Goal: Communication & Community: Share content

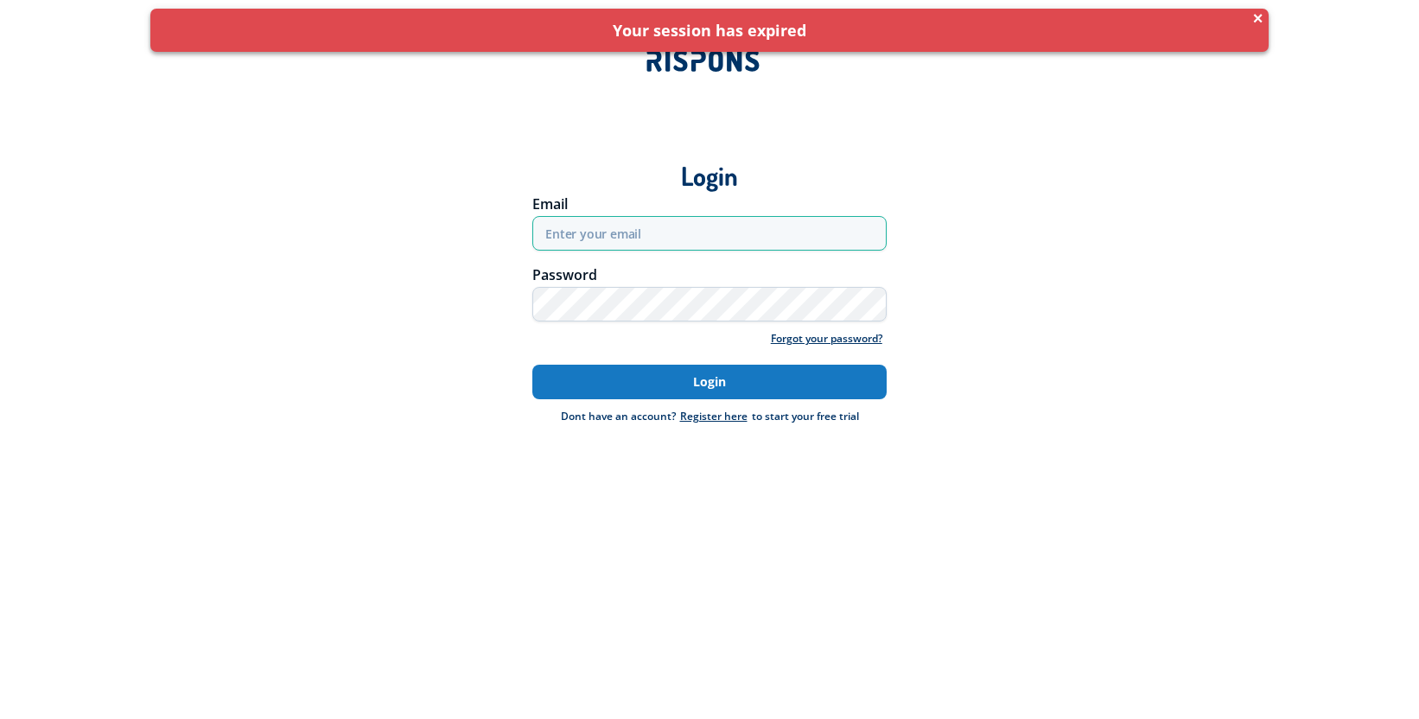
type input "[EMAIL_ADDRESS][DOMAIN_NAME]"
click at [658, 378] on button "Login" at bounding box center [709, 382] width 354 height 35
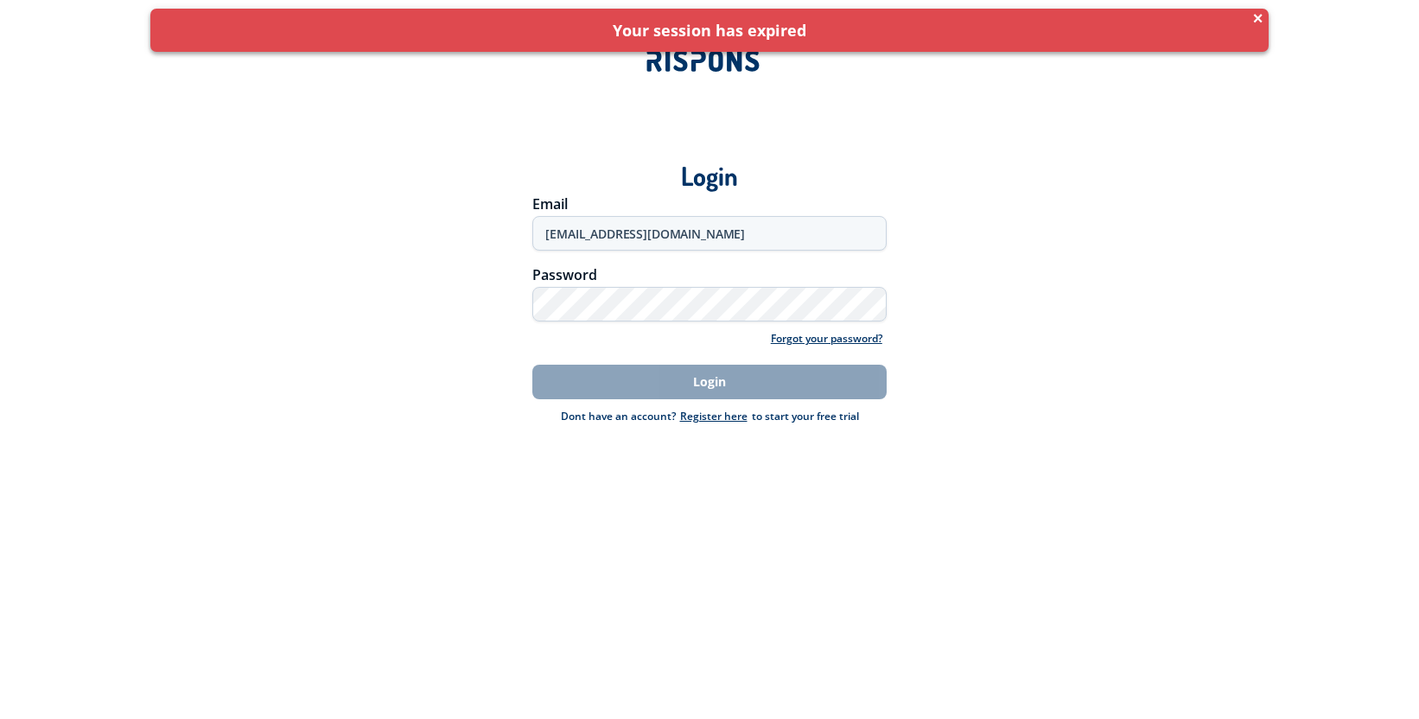
click at [1256, 19] on span "×" at bounding box center [1258, 18] width 12 height 12
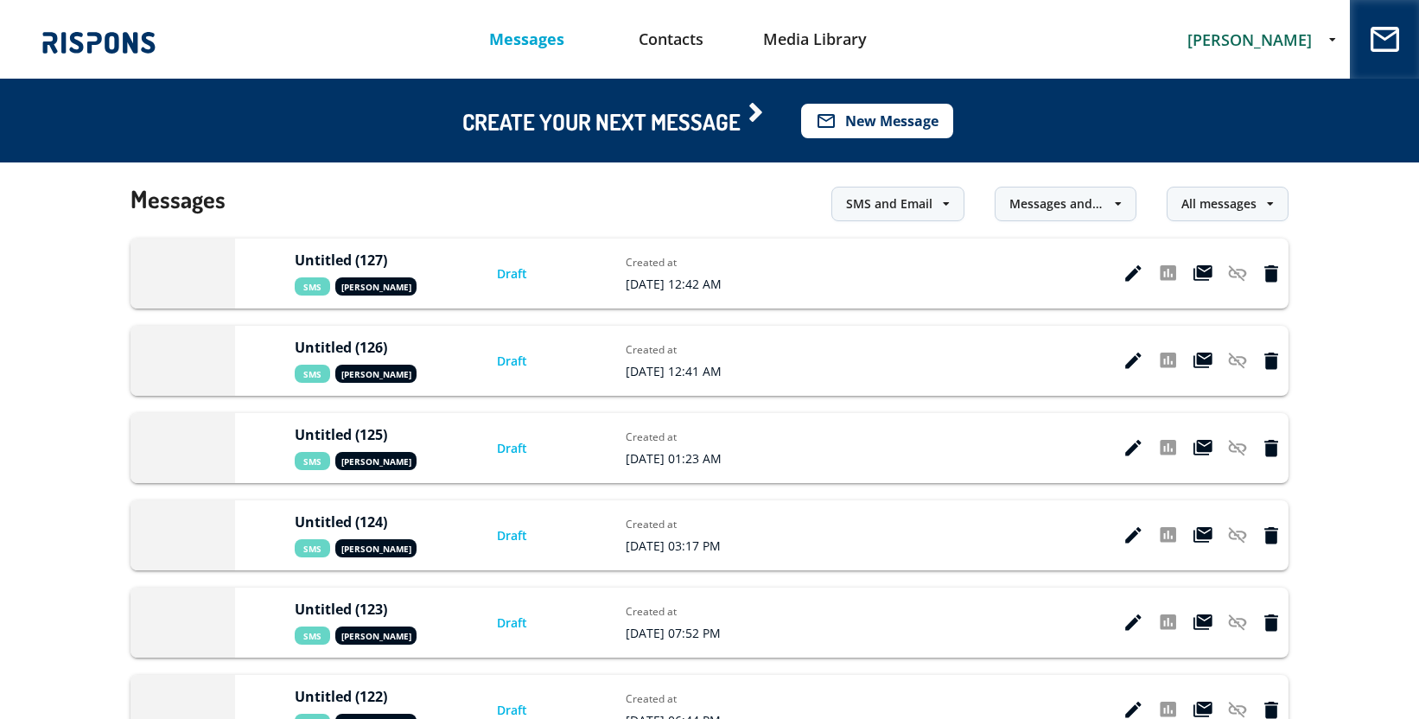
click at [906, 126] on button "mail_outline New Message" at bounding box center [877, 121] width 152 height 35
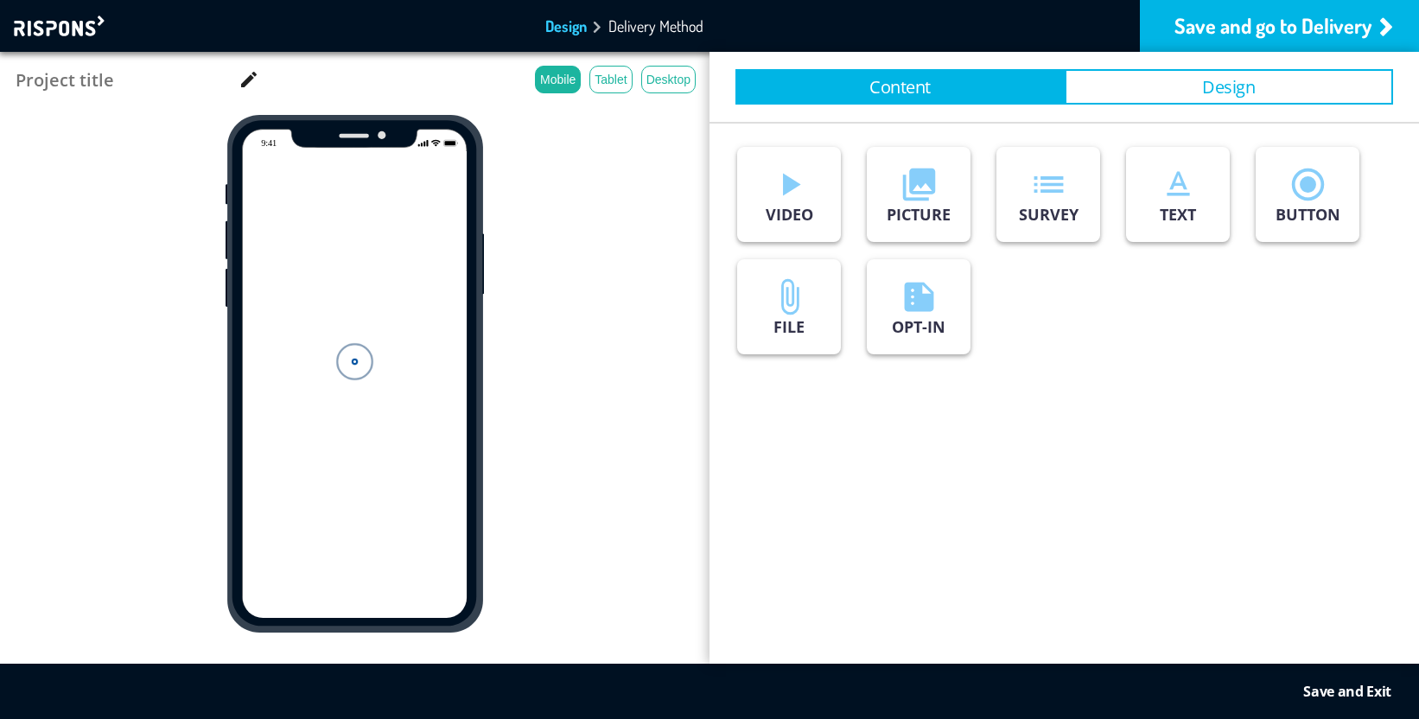
type input "Untitled (128)"
